Goal: Find specific page/section: Find specific page/section

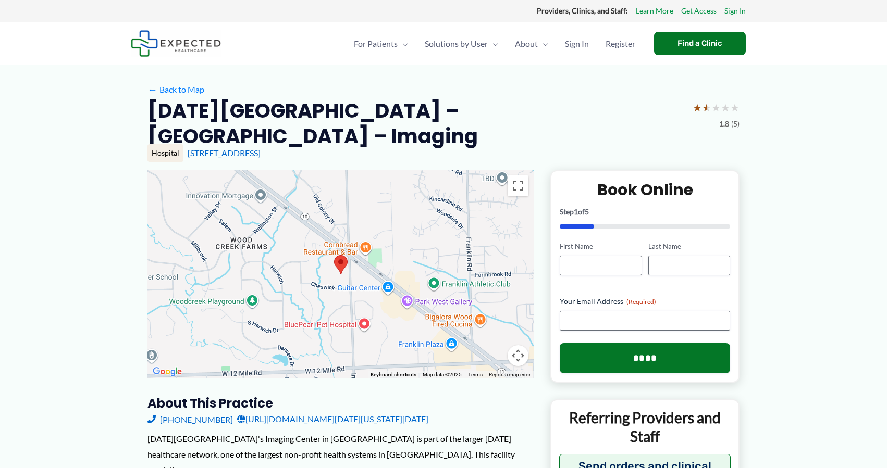
click at [278, 158] on div "30055 Northwestern Hwy L30, Farmington Hills, MI" at bounding box center [464, 152] width 552 height 11
click at [261, 153] on link "30055 Northwestern Hwy L30, Farmington Hills, MI" at bounding box center [224, 153] width 73 height 10
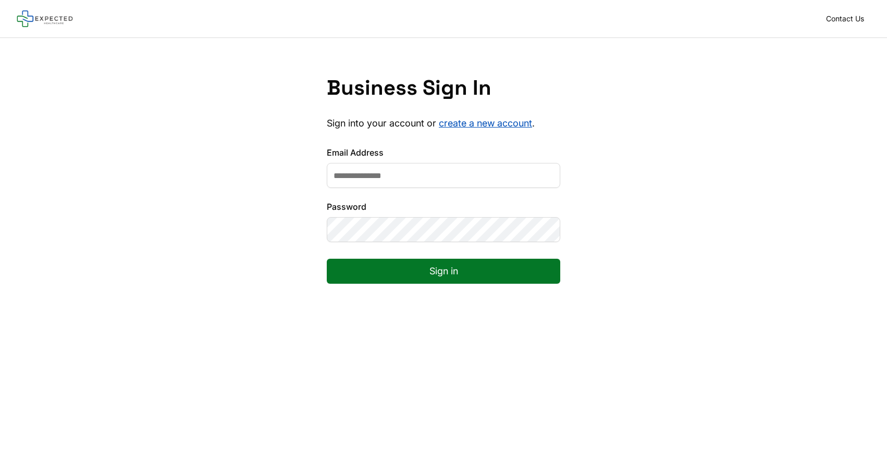
click at [366, 180] on input "Email Address" at bounding box center [443, 175] width 233 height 25
type input "**********"
click at [327, 259] on button "Sign in" at bounding box center [443, 271] width 233 height 25
type input "**********"
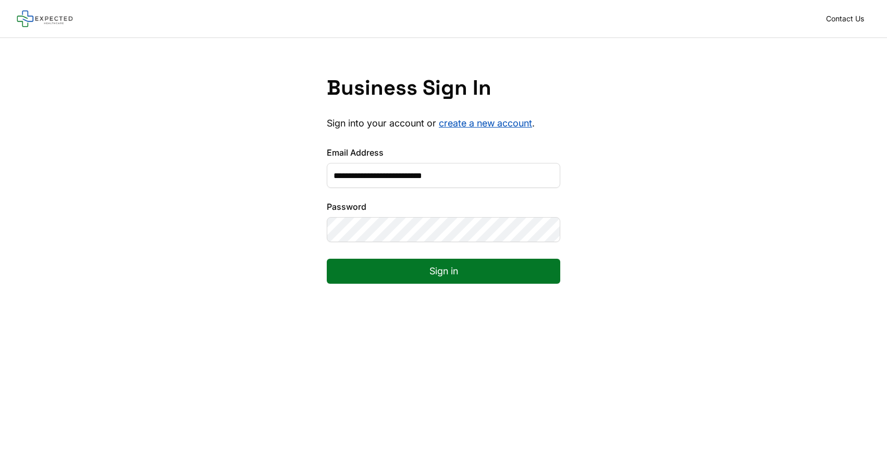
click at [327, 259] on button "Sign in" at bounding box center [443, 271] width 233 height 25
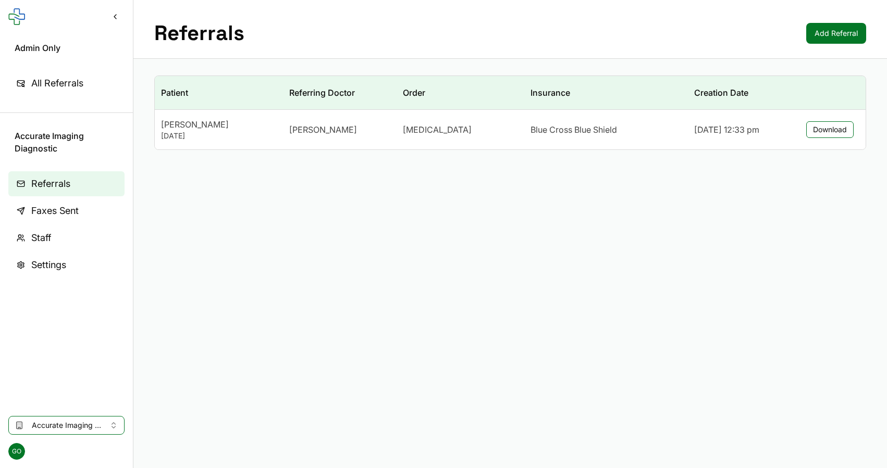
click at [89, 425] on span "Accurate Imaging Diagnostic" at bounding box center [66, 426] width 69 height 10
type input "*********"
click at [90, 407] on span "886b7830-fa89-4f06-8d4c-db16097e79aa" at bounding box center [113, 403] width 163 height 10
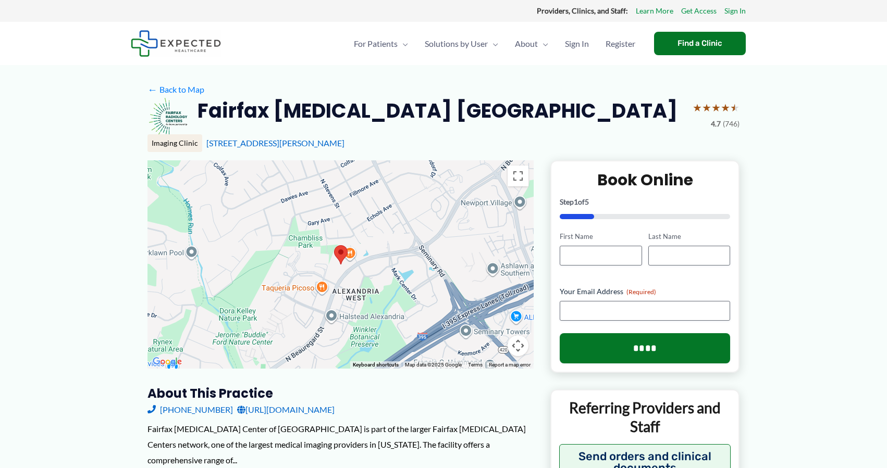
click at [308, 410] on link "http://www.fairfaxradiology.com/" at bounding box center [285, 410] width 97 height 16
click at [268, 139] on link "1600 N. Beauregard St, Alexandria, VA" at bounding box center [275, 143] width 138 height 10
click at [277, 120] on h2 "Fairfax [MEDICAL_DATA] [GEOGRAPHIC_DATA]" at bounding box center [437, 111] width 480 height 26
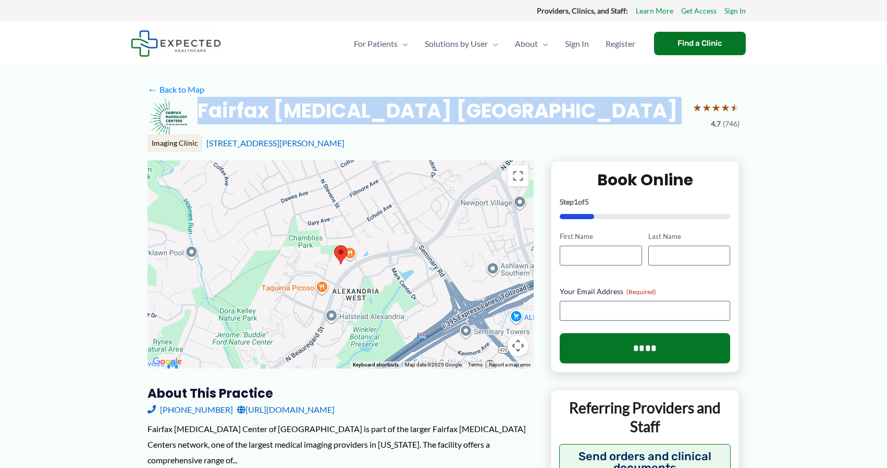
click at [277, 120] on h2 "Fairfax [MEDICAL_DATA] [GEOGRAPHIC_DATA]" at bounding box center [437, 111] width 480 height 26
copy div "Fairfax [MEDICAL_DATA] [GEOGRAPHIC_DATA]"
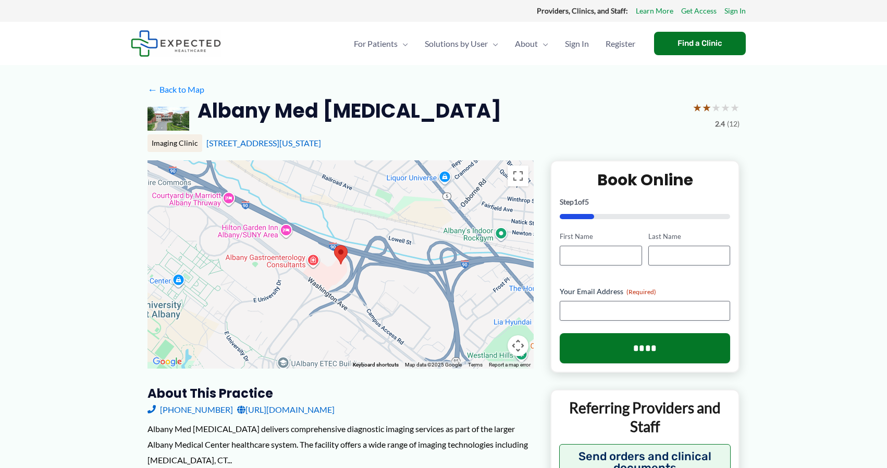
drag, startPoint x: 364, startPoint y: 146, endPoint x: 199, endPoint y: 148, distance: 165.2
click at [198, 148] on div "Imaging Clinic 1367 Washington Ave, Albany, NY" at bounding box center [443, 143] width 592 height 18
copy div "1367 Washington Ave, Albany, NY"
click at [261, 144] on link "1367 Washington Ave, Albany, NY" at bounding box center [263, 143] width 115 height 10
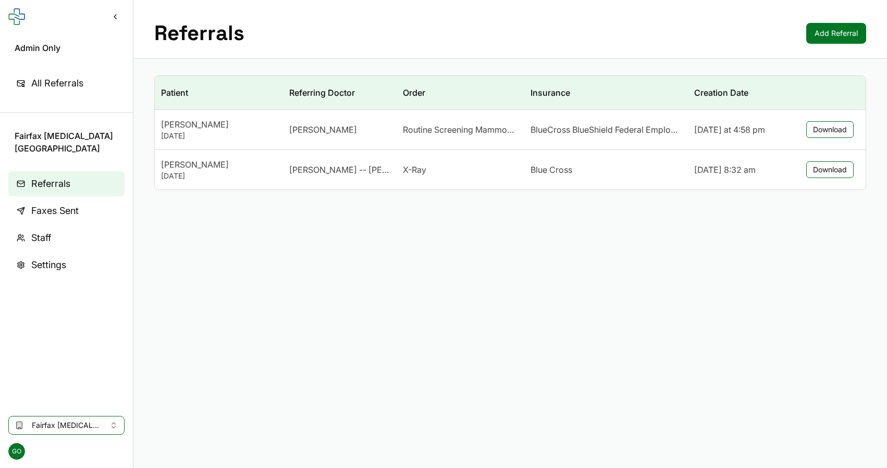
click at [41, 424] on span "Fairfax [MEDICAL_DATA] [GEOGRAPHIC_DATA]" at bounding box center [66, 426] width 69 height 10
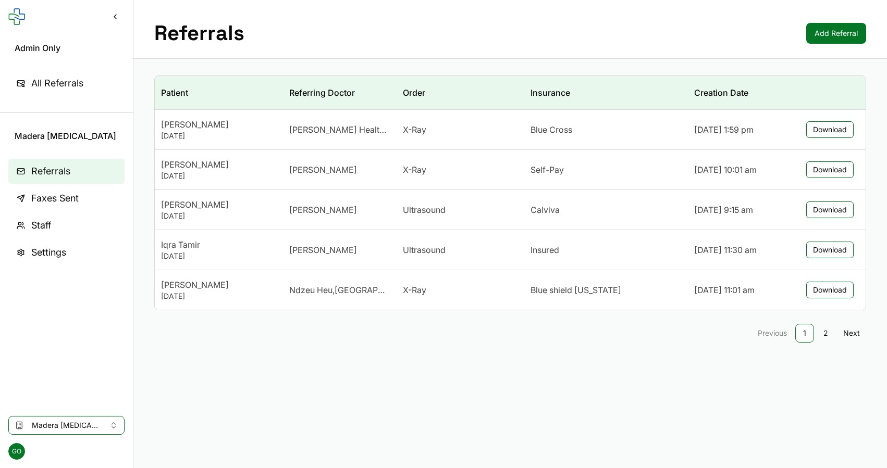
click at [616, 44] on div "Referrals Add Referral" at bounding box center [510, 29] width 754 height 59
click at [444, 54] on div "Referrals Add Referral" at bounding box center [510, 29] width 754 height 59
click at [325, 170] on div "[PERSON_NAME]" at bounding box center [339, 170] width 101 height 13
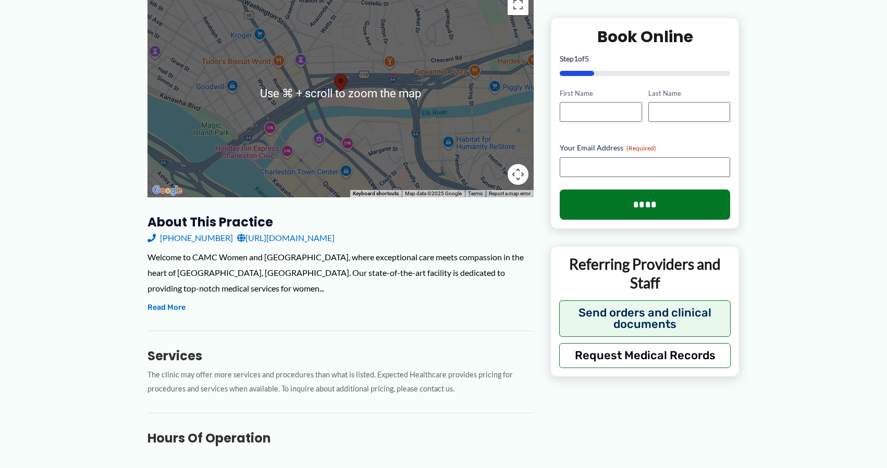
scroll to position [562, 0]
